Goal: Task Accomplishment & Management: Manage account settings

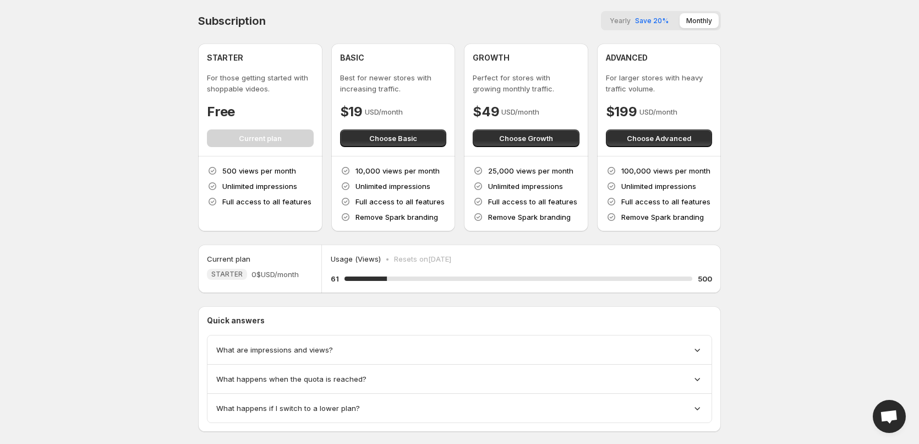
click at [843, 87] on body "Home Feeds Videos Subscription Settings Subscription Yearly Save 20% Monthly ST…" at bounding box center [459, 222] width 919 height 444
drag, startPoint x: 355, startPoint y: 167, endPoint x: 397, endPoint y: 171, distance: 42.0
click at [397, 171] on p "10,000 views per month" at bounding box center [398, 170] width 84 height 11
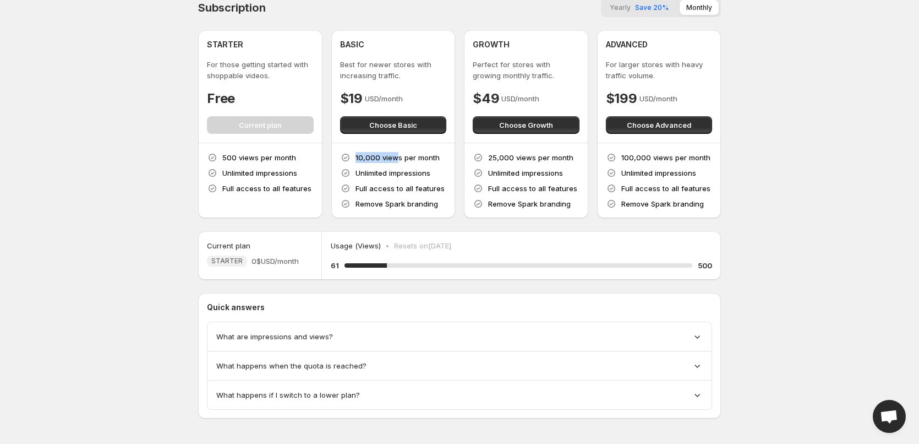
scroll to position [20, 0]
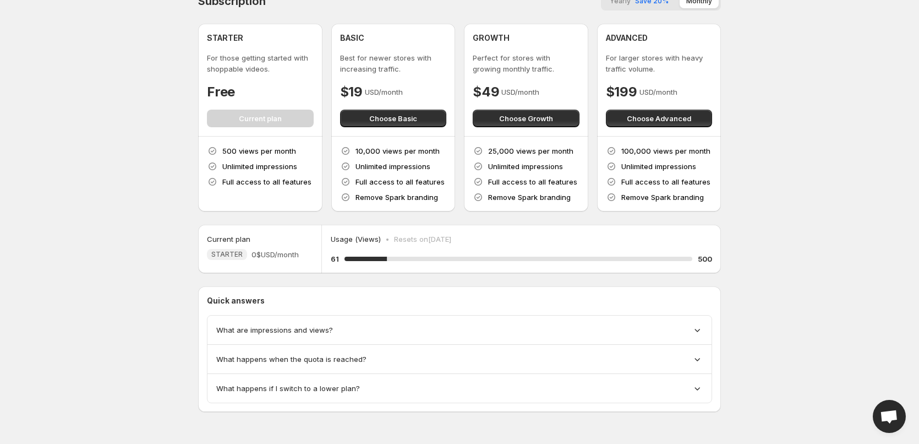
click at [298, 336] on div "What are impressions and views?" at bounding box center [460, 329] width 504 height 29
click at [299, 333] on span "What are impressions and views?" at bounding box center [274, 329] width 117 height 11
